Goal: Information Seeking & Learning: Check status

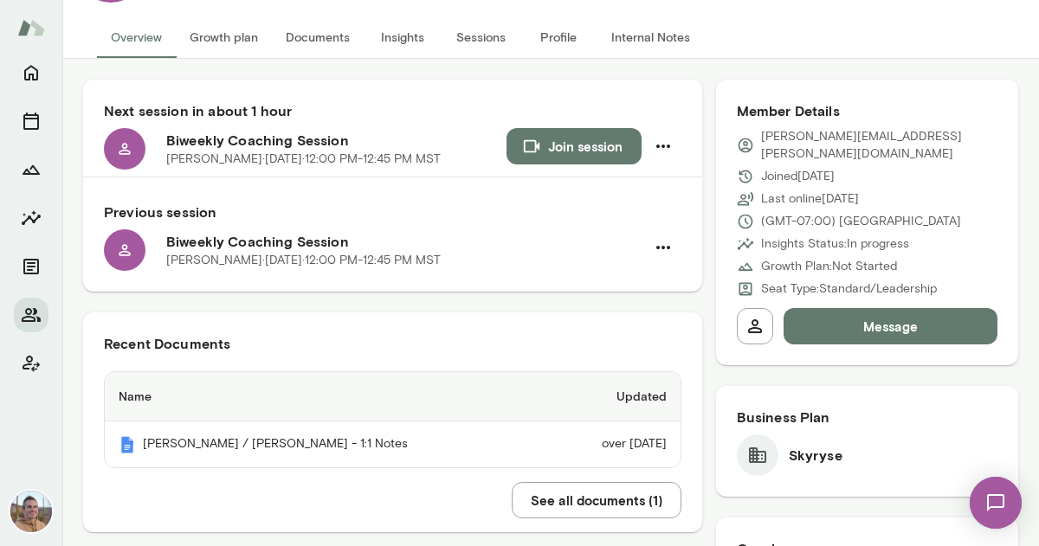
click at [320, 48] on button "Documents" at bounding box center [318, 37] width 92 height 42
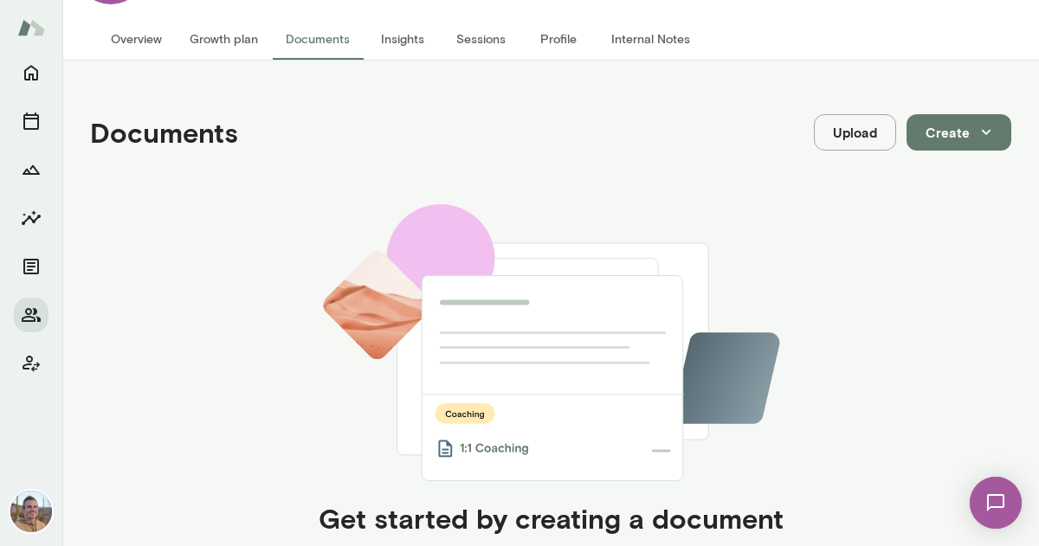
scroll to position [101, 0]
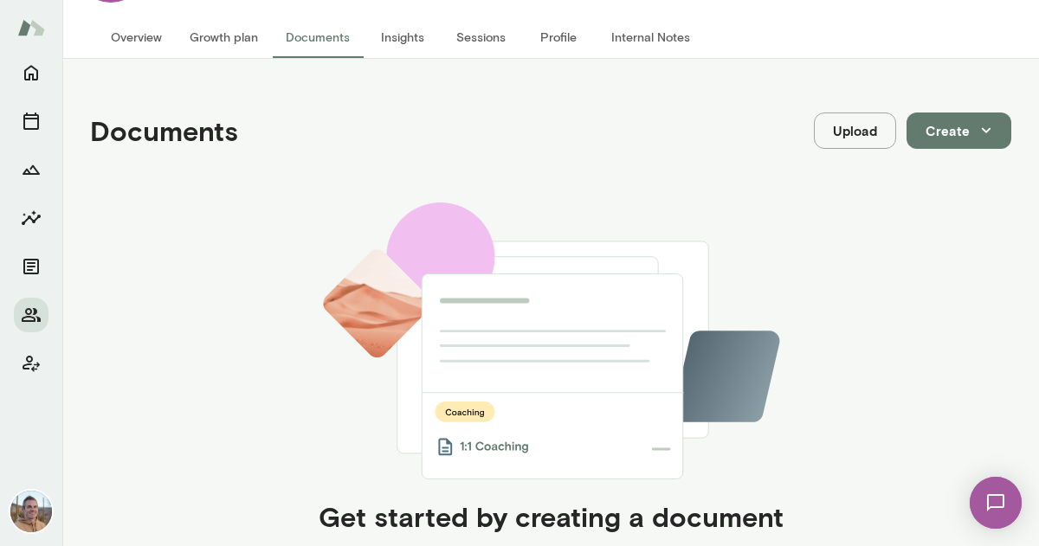
click at [229, 43] on button "Growth plan" at bounding box center [224, 37] width 96 height 42
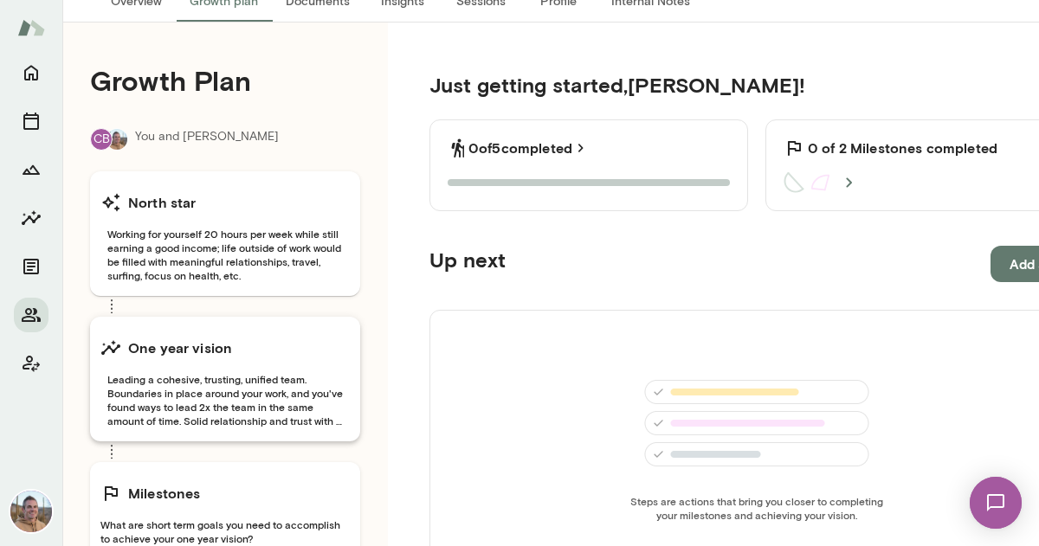
scroll to position [417, 0]
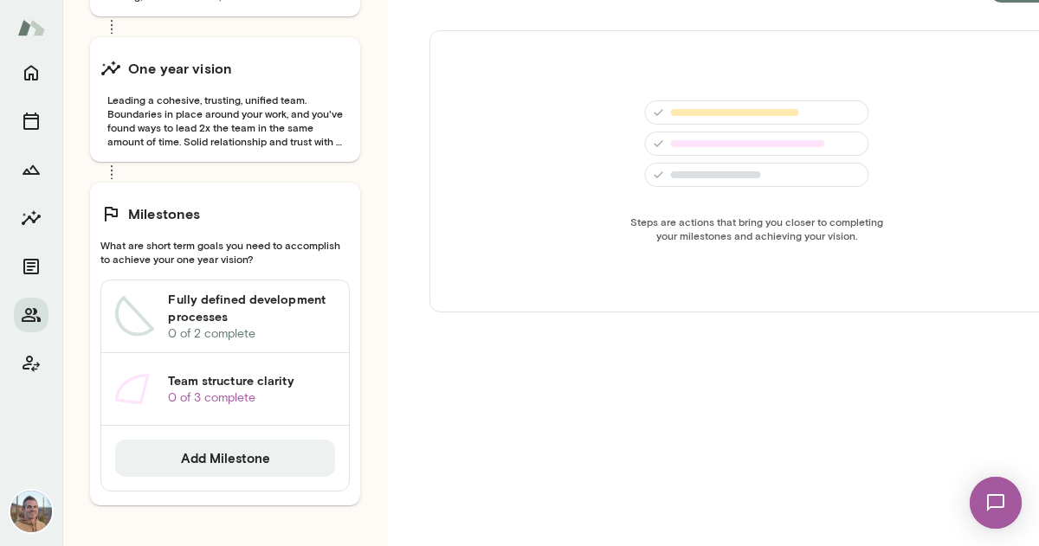
click at [227, 299] on h6 "Fully defined development processes" at bounding box center [251, 308] width 167 height 35
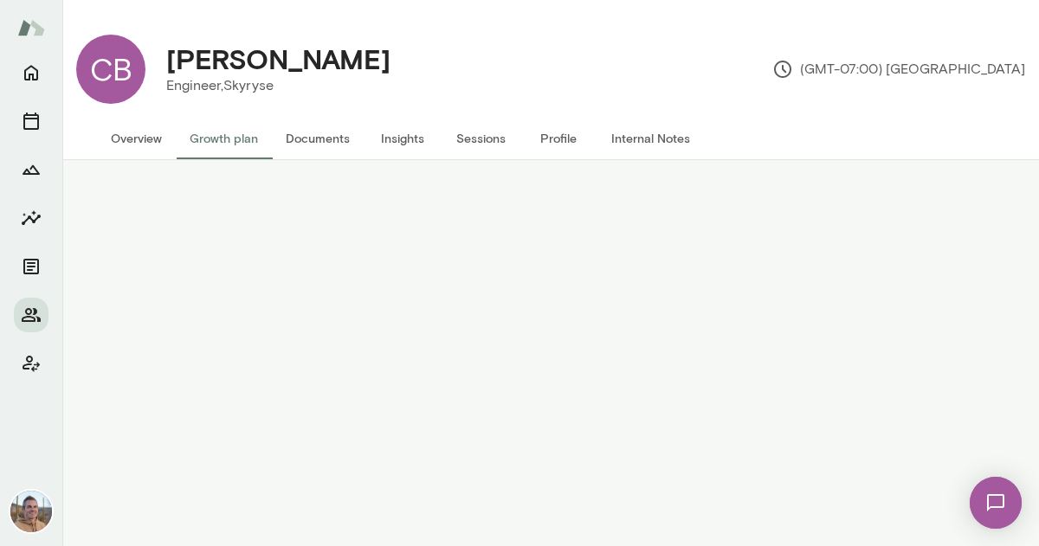
click at [227, 148] on button "Growth plan" at bounding box center [224, 139] width 96 height 42
click at [605, 334] on main "CB Chad Bickel Engineer, Skyryse (GMT-07:00) Los Angeles Overview Growth plan D…" at bounding box center [550, 273] width 976 height 546
click at [106, 139] on button "Overview" at bounding box center [136, 139] width 79 height 42
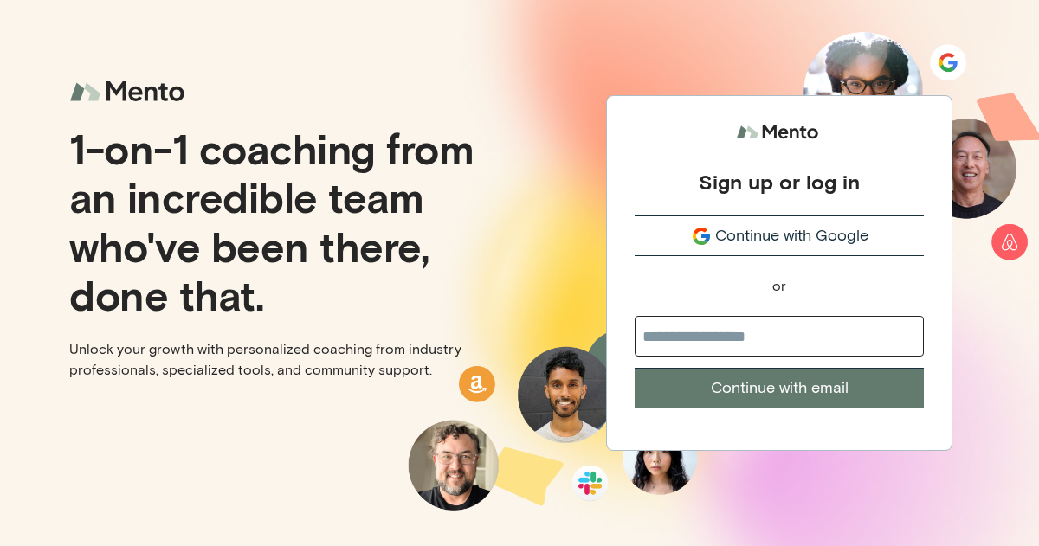
click at [798, 237] on span "Continue with Google" at bounding box center [791, 235] width 153 height 23
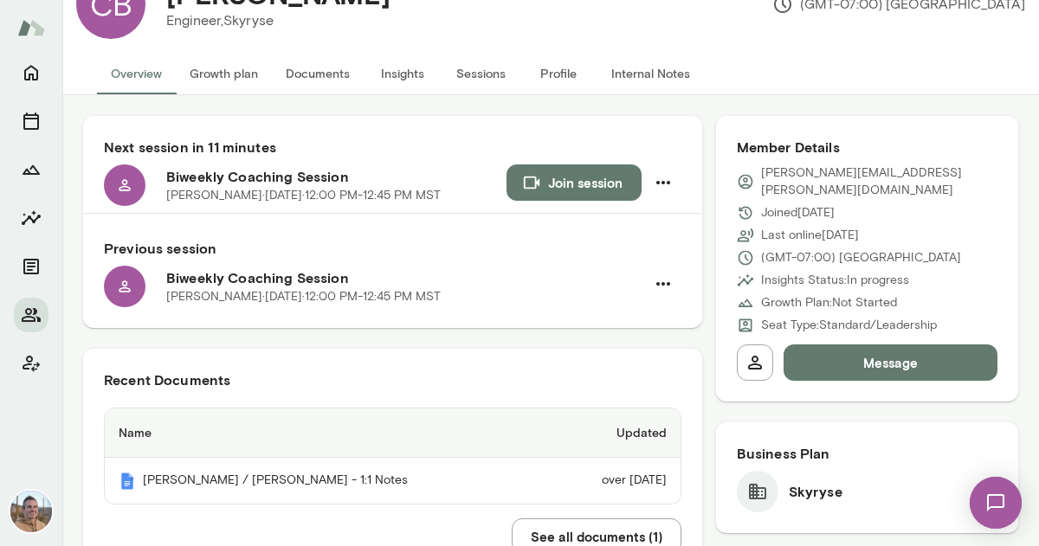
scroll to position [2, 0]
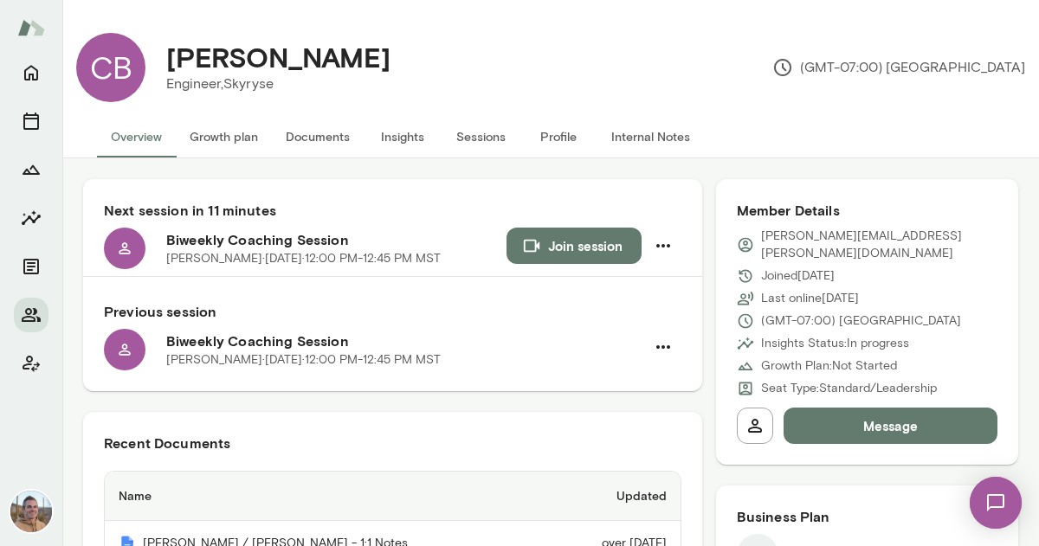
click at [227, 143] on button "Growth plan" at bounding box center [224, 137] width 96 height 42
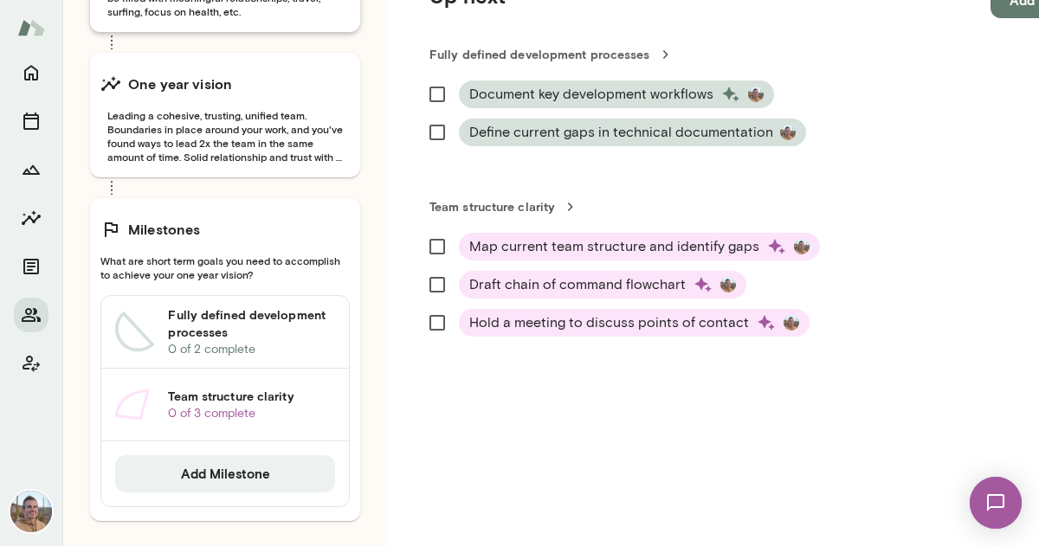
scroll to position [405, 0]
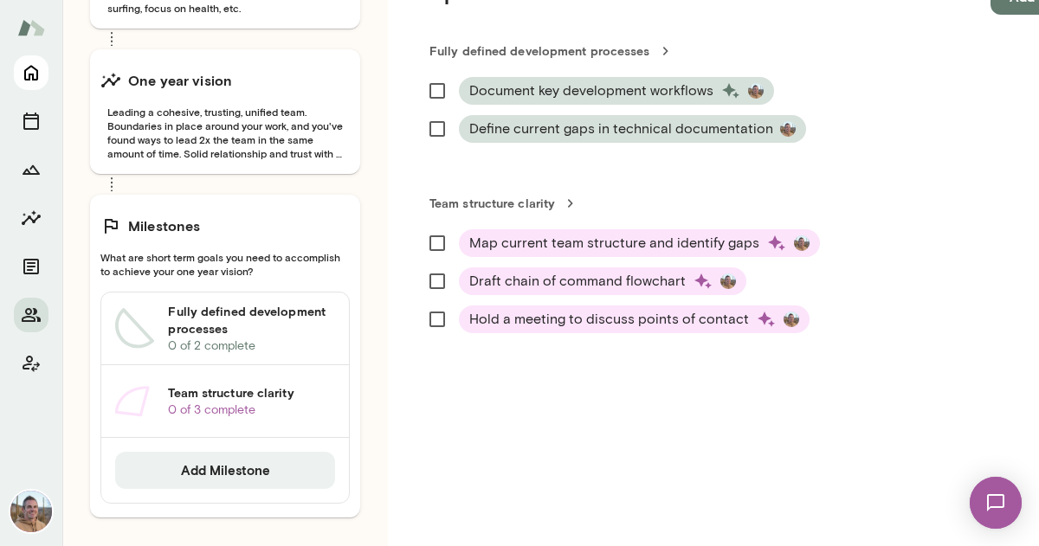
click at [38, 86] on button "Home" at bounding box center [31, 72] width 35 height 35
click at [35, 79] on icon "Home" at bounding box center [31, 74] width 14 height 16
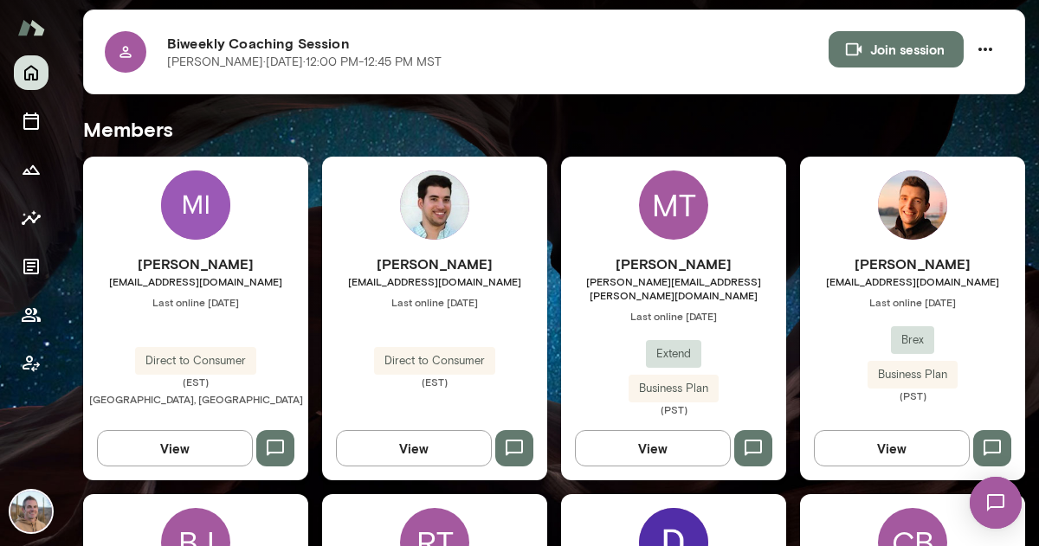
scroll to position [329, 0]
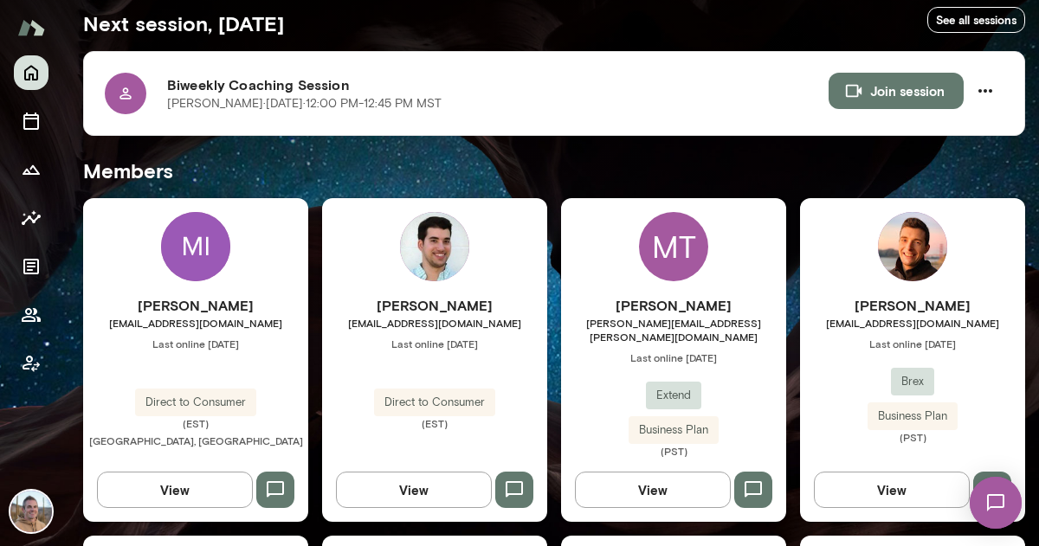
click at [882, 280] on div "Jonas Gebhardt jgebhardt@brex.com Last online September 16 Brex Business Plan (…" at bounding box center [912, 360] width 225 height 324
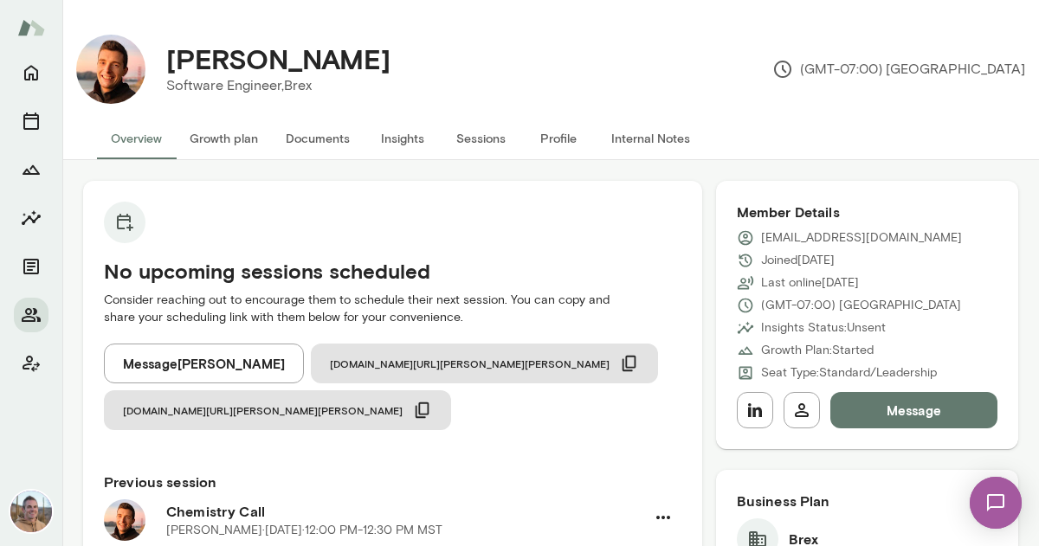
click at [470, 137] on button "Sessions" at bounding box center [480, 139] width 78 height 42
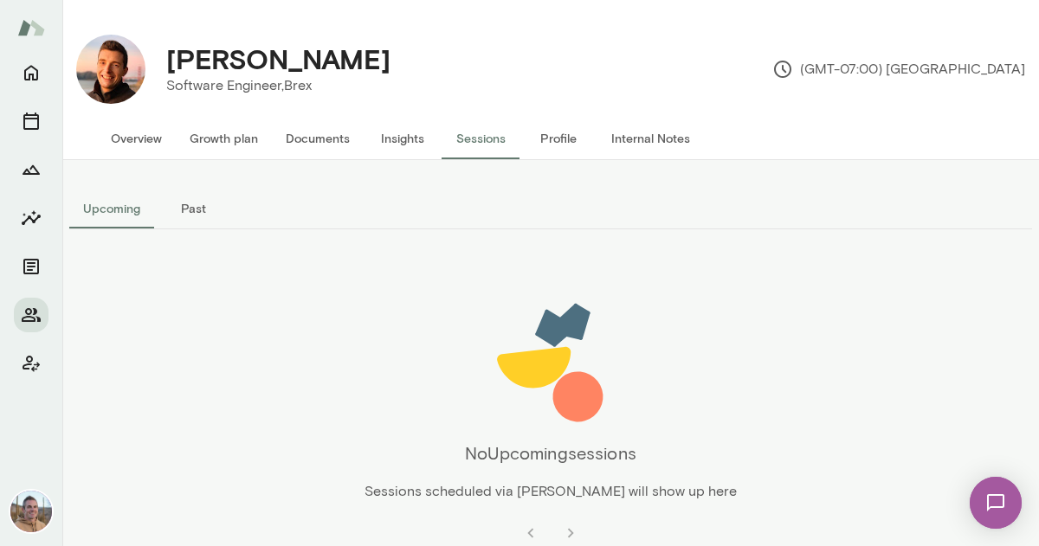
scroll to position [4, 0]
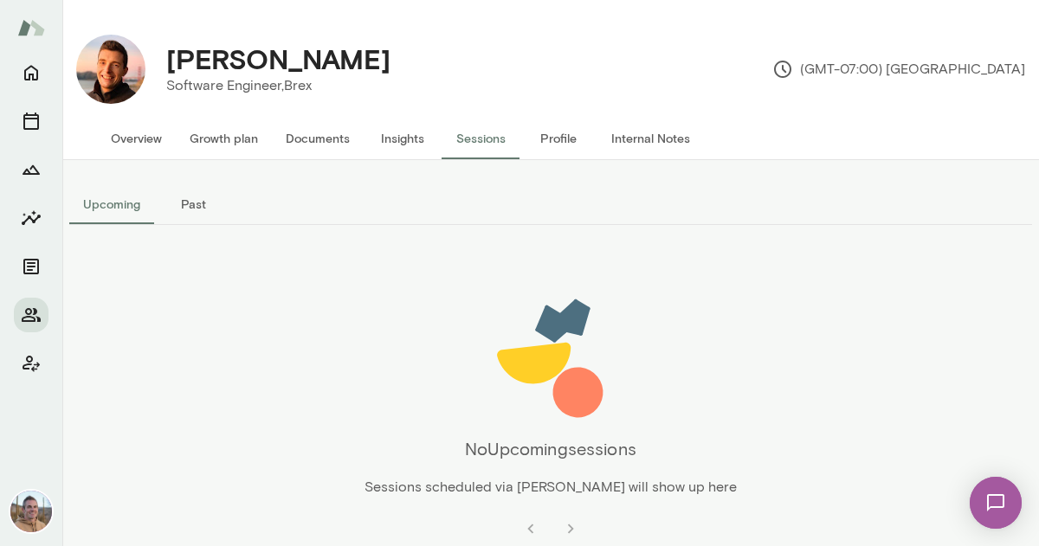
click at [190, 190] on button "Past" at bounding box center [193, 204] width 78 height 42
